Goal: Check status: Verify the current state of an ongoing process or item

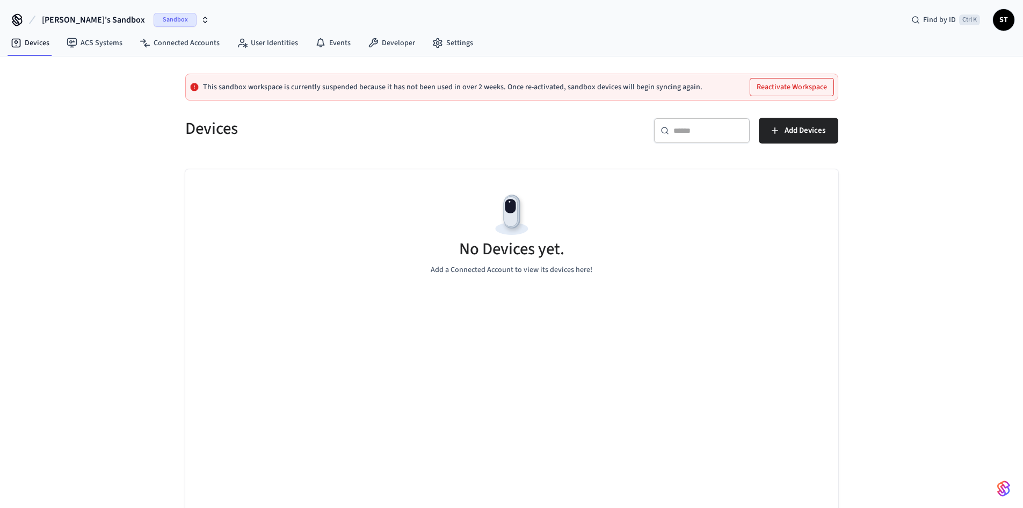
click at [154, 17] on span "Sandbox" at bounding box center [175, 20] width 43 height 14
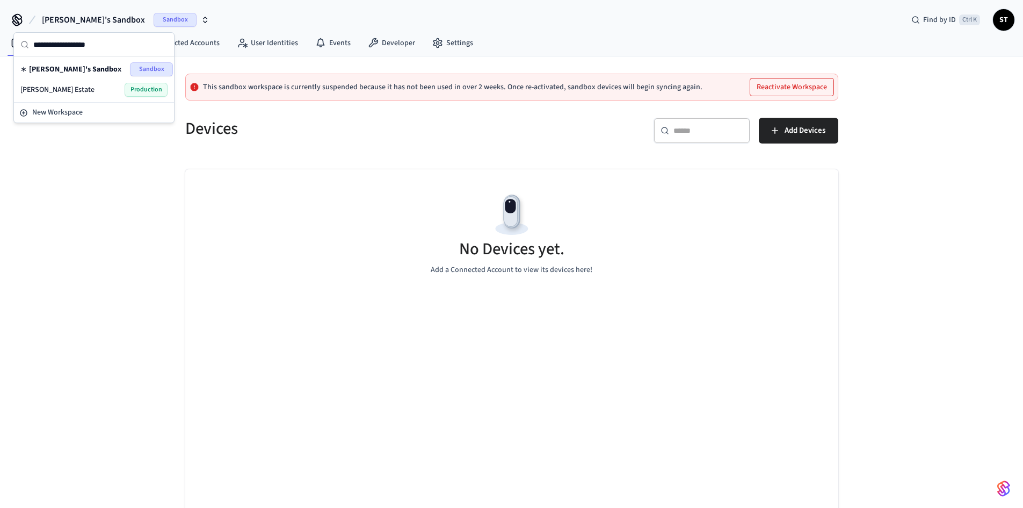
click at [90, 91] on div "[PERSON_NAME] Estate Production" at bounding box center [93, 90] width 147 height 14
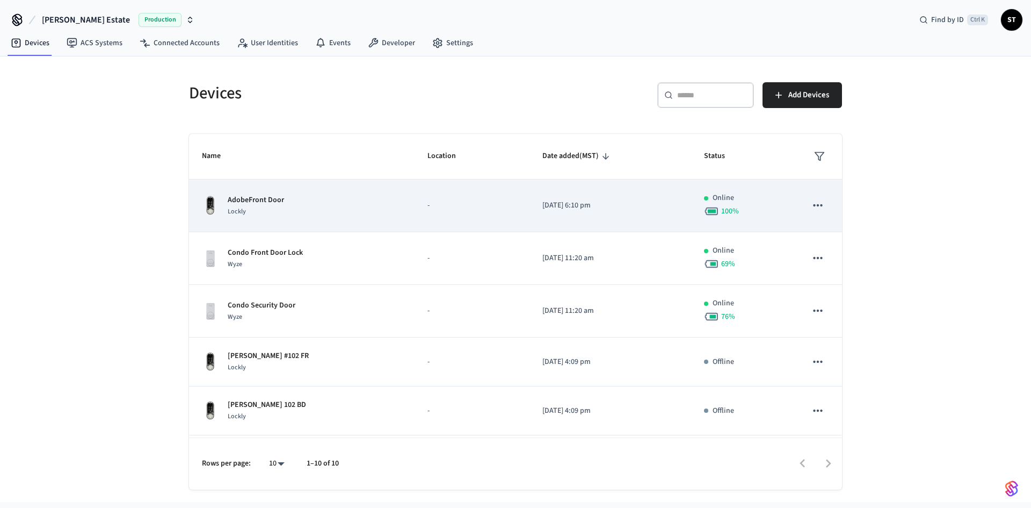
click at [326, 210] on div "AdobeFront Door Lockly" at bounding box center [302, 205] width 200 height 23
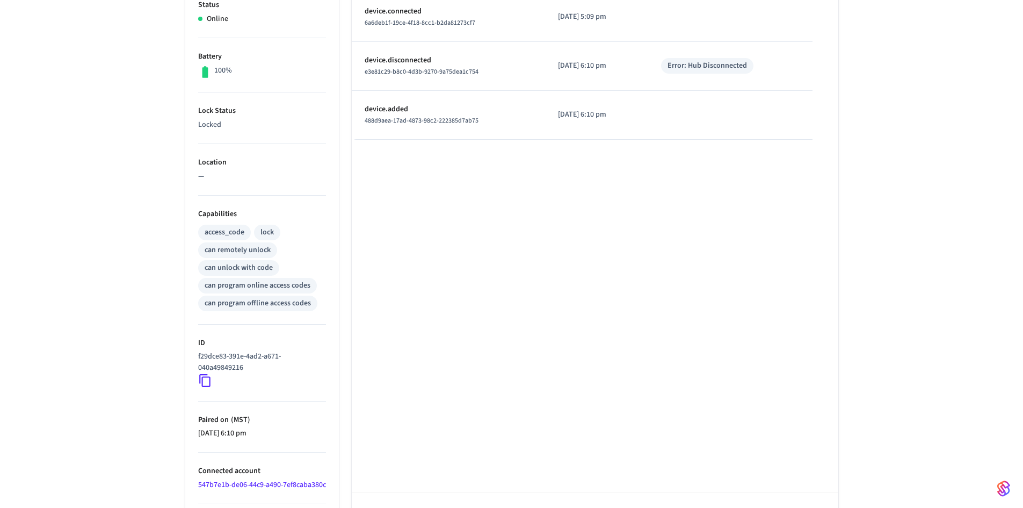
scroll to position [251, 0]
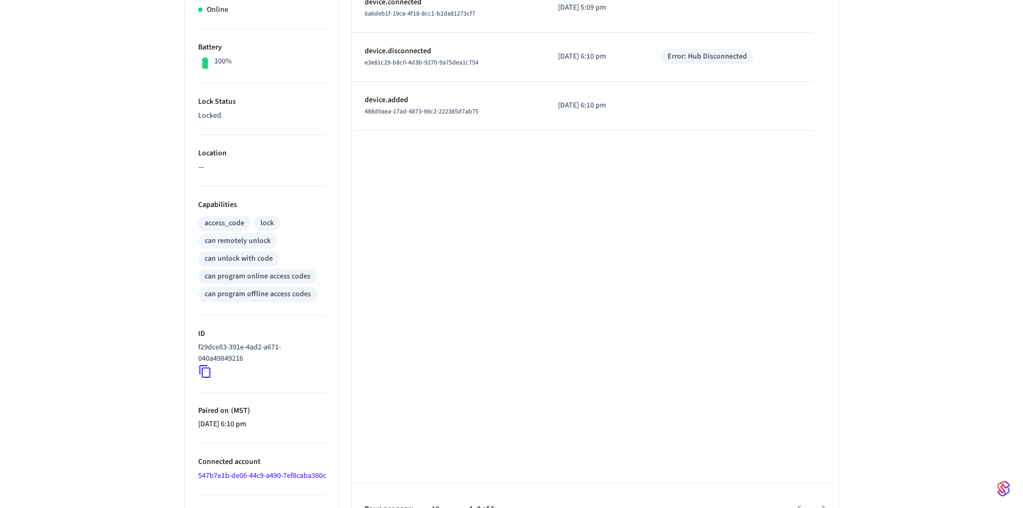
drag, startPoint x: 207, startPoint y: 374, endPoint x: 302, endPoint y: 309, distance: 114.9
click at [207, 373] on icon at bounding box center [205, 371] width 14 height 14
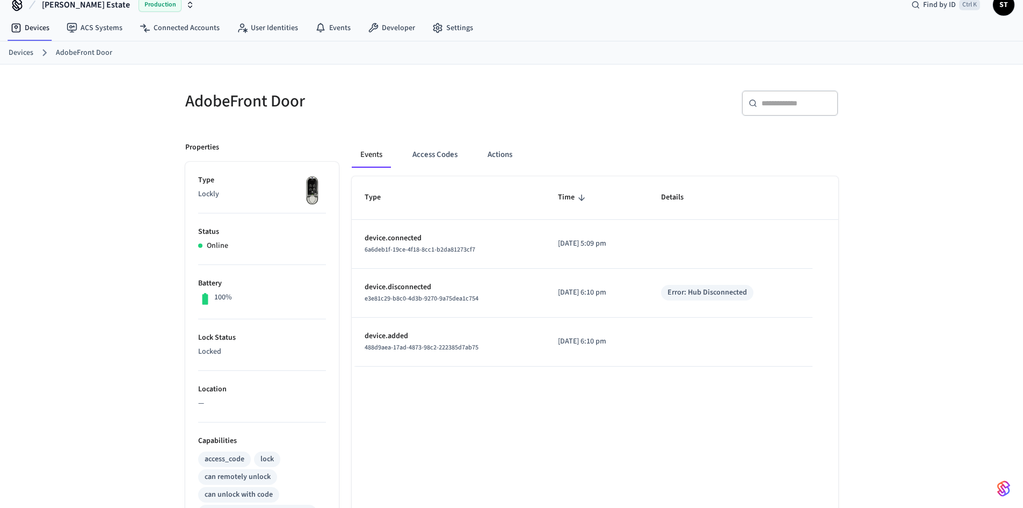
scroll to position [0, 0]
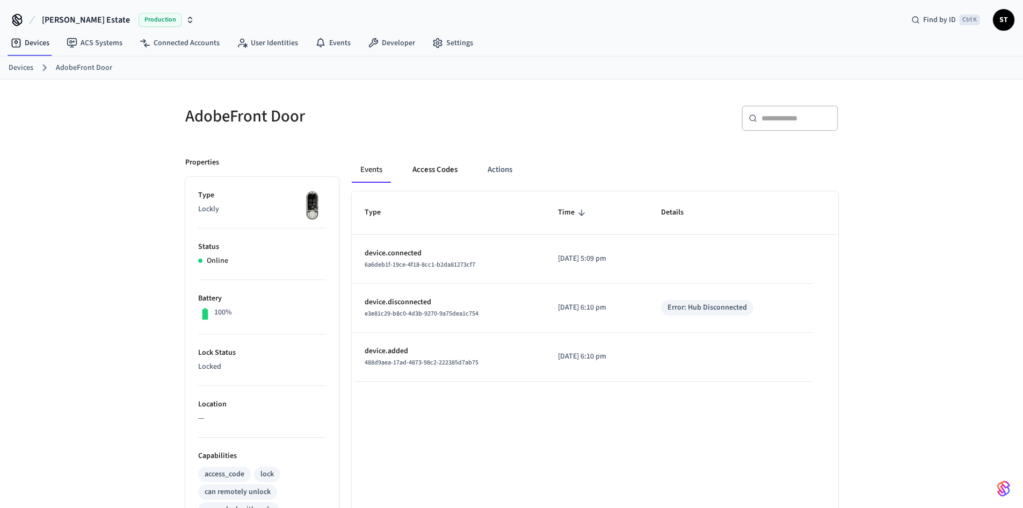
click at [443, 170] on button "Access Codes" at bounding box center [435, 170] width 62 height 26
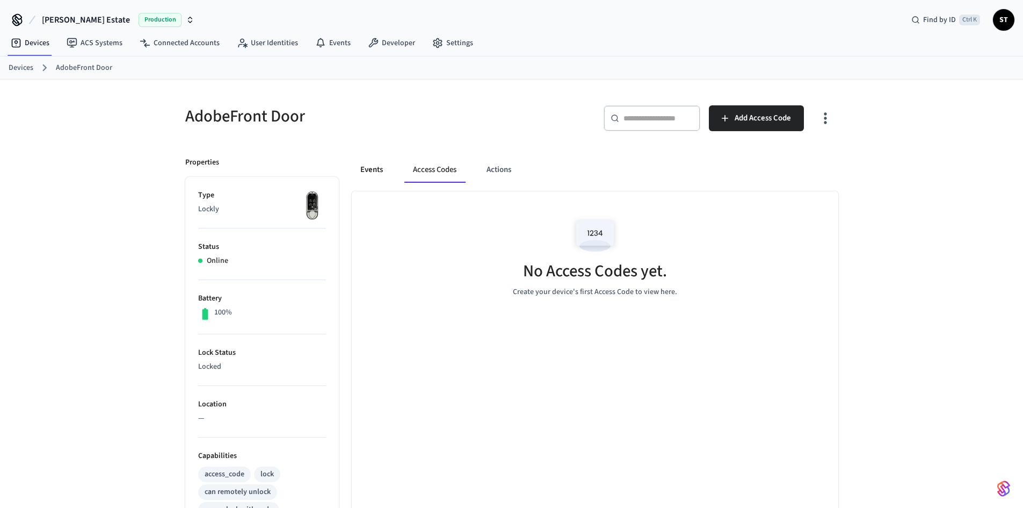
click at [375, 174] on button "Events" at bounding box center [372, 170] width 40 height 26
